Goal: Task Accomplishment & Management: Complete application form

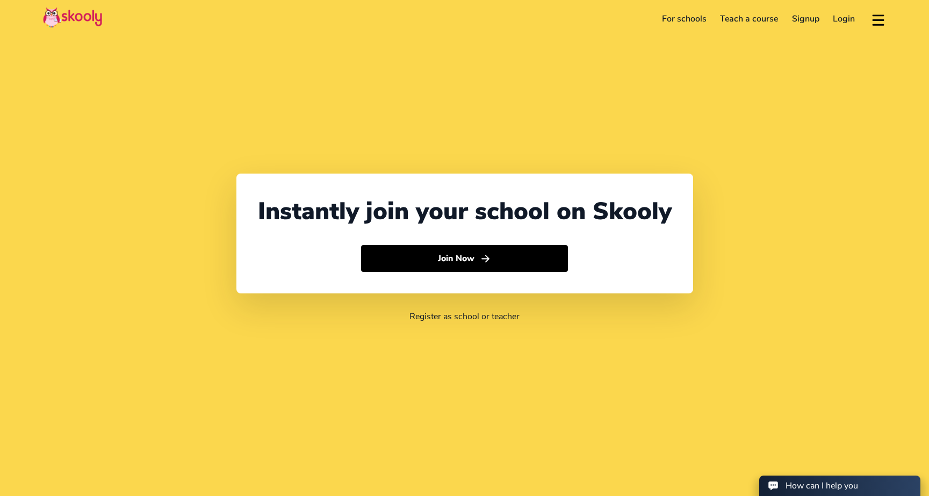
select select "65"
select select "[GEOGRAPHIC_DATA]"
select select "[GEOGRAPHIC_DATA]/[GEOGRAPHIC_DATA]"
click at [512, 271] on div "Instantly join your school on Skooly Join Now" at bounding box center [464, 234] width 457 height 120
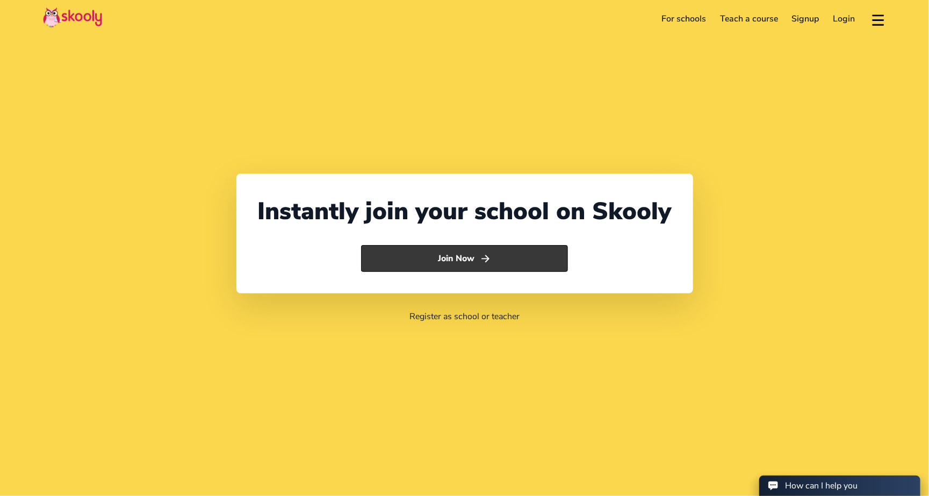
click at [510, 265] on button "Join Now" at bounding box center [464, 258] width 207 height 27
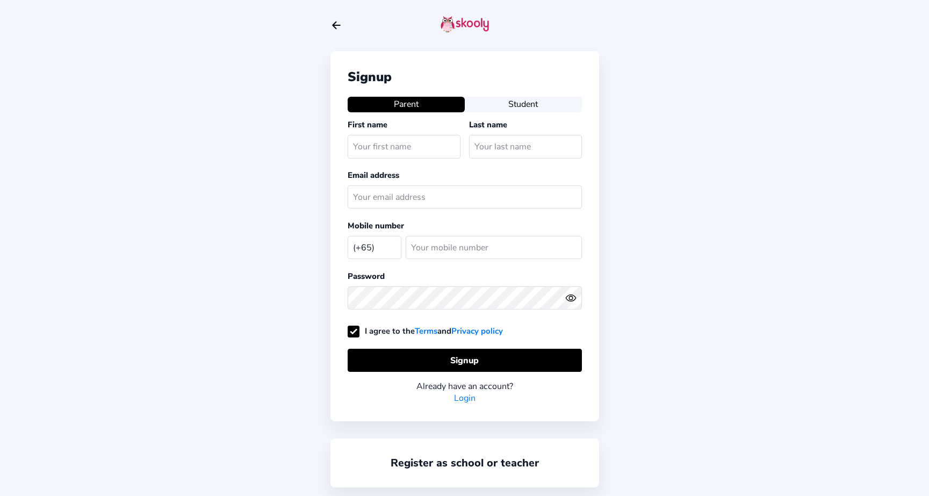
select select "SG"
click at [337, 30] on icon "Arrow Back" at bounding box center [336, 25] width 12 height 12
select select "65"
select select "[GEOGRAPHIC_DATA]"
select select "[GEOGRAPHIC_DATA]/[GEOGRAPHIC_DATA]"
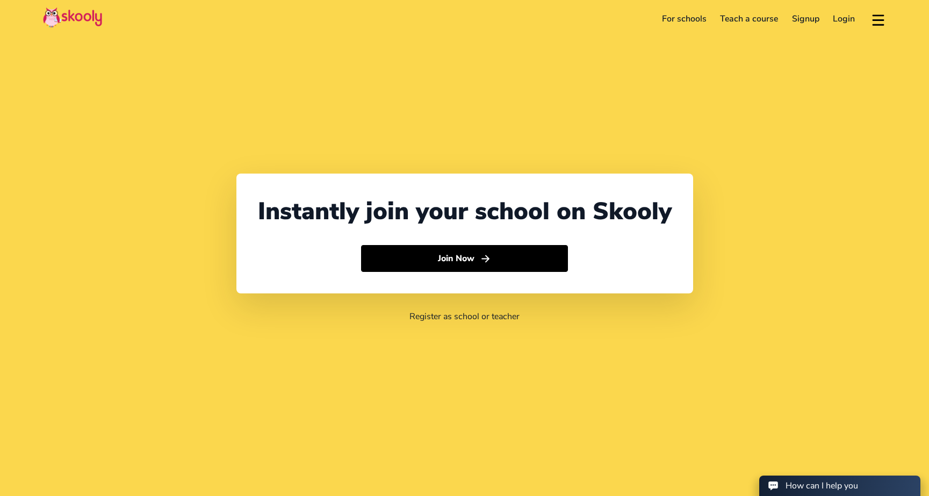
select select "65"
select select "[GEOGRAPHIC_DATA]"
select select "[GEOGRAPHIC_DATA]/[GEOGRAPHIC_DATA]"
